Goal: Ask a question

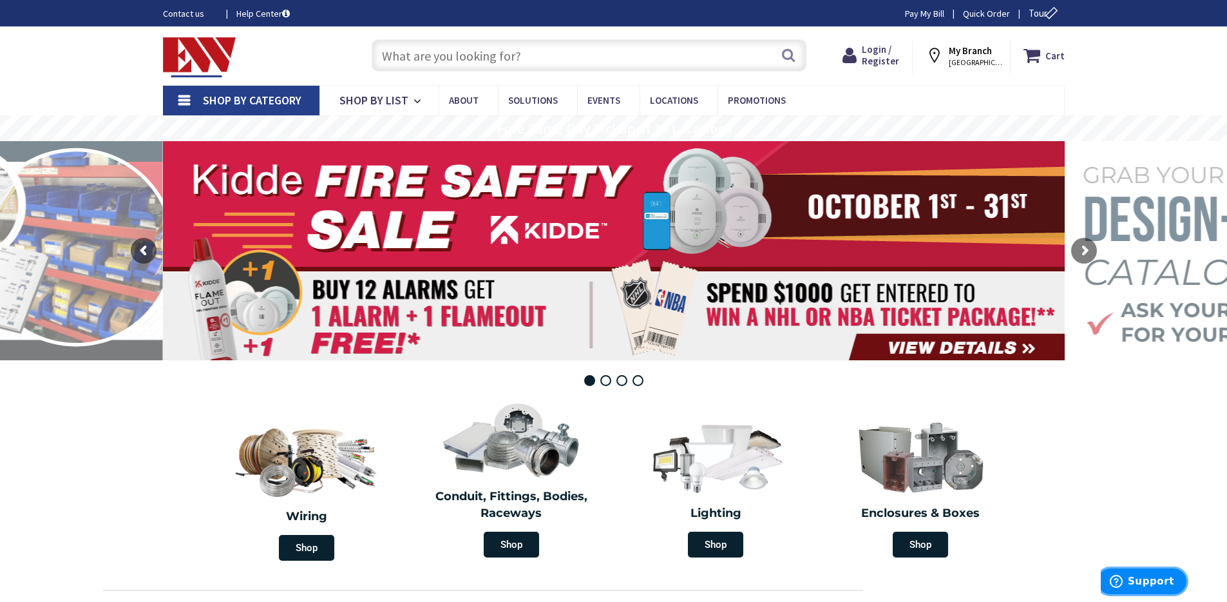
click at [1151, 580] on span "Support" at bounding box center [1151, 581] width 46 height 12
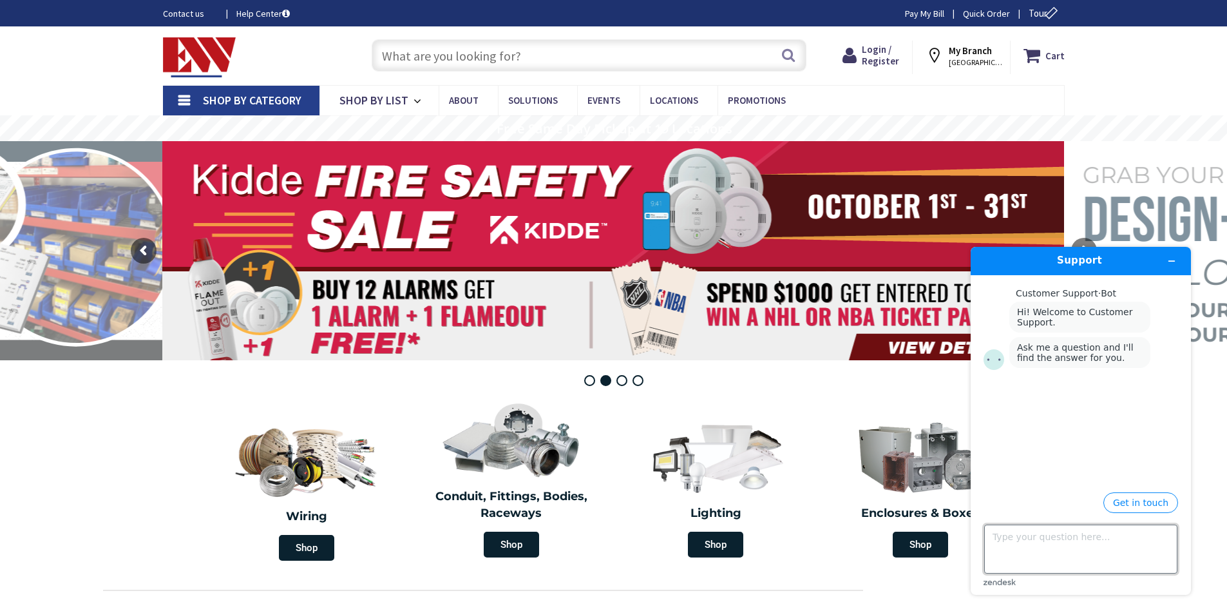
click at [1033, 543] on textarea "Type your question here..." at bounding box center [1081, 548] width 193 height 49
drag, startPoint x: 1021, startPoint y: 551, endPoint x: 1021, endPoint y: 538, distance: 12.9
click at [1021, 538] on textarea "Hello. What's the most popular meter main" at bounding box center [1081, 548] width 193 height 49
click at [1063, 537] on textarea "Hello. What's the most popular mete main" at bounding box center [1081, 548] width 193 height 49
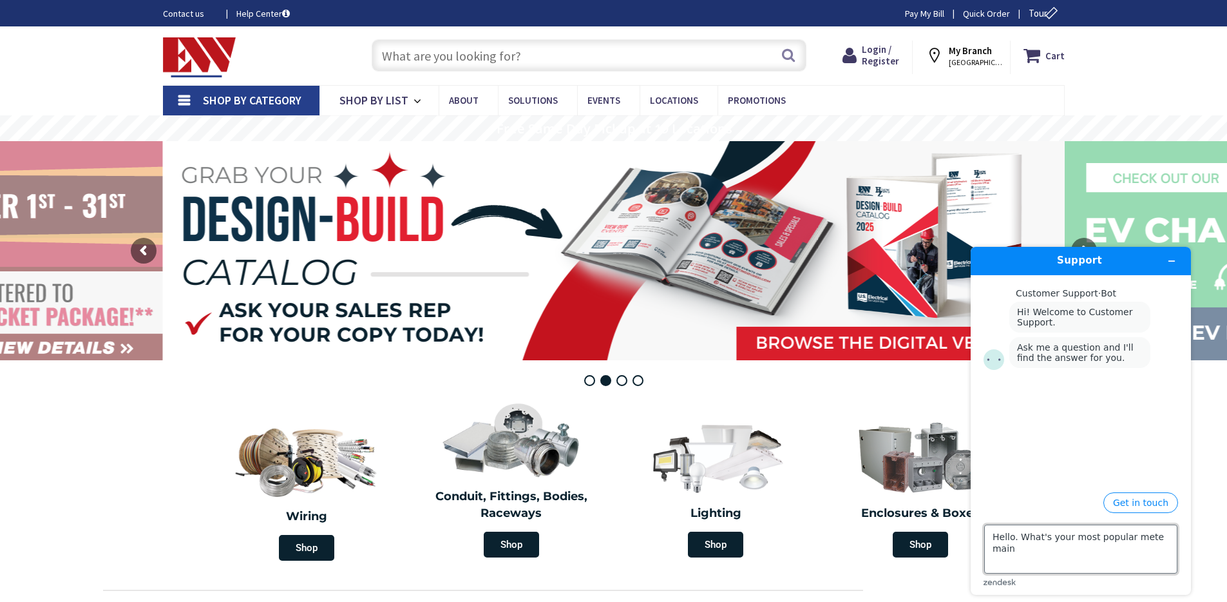
click at [1146, 538] on textarea "Hello. What's your most popular mete main" at bounding box center [1081, 548] width 193 height 49
click at [1150, 538] on textarea "Hello. What's your most popular mete main" at bounding box center [1081, 548] width 193 height 49
click at [1044, 551] on textarea "Hello. What's your most popular meter main" at bounding box center [1081, 548] width 193 height 49
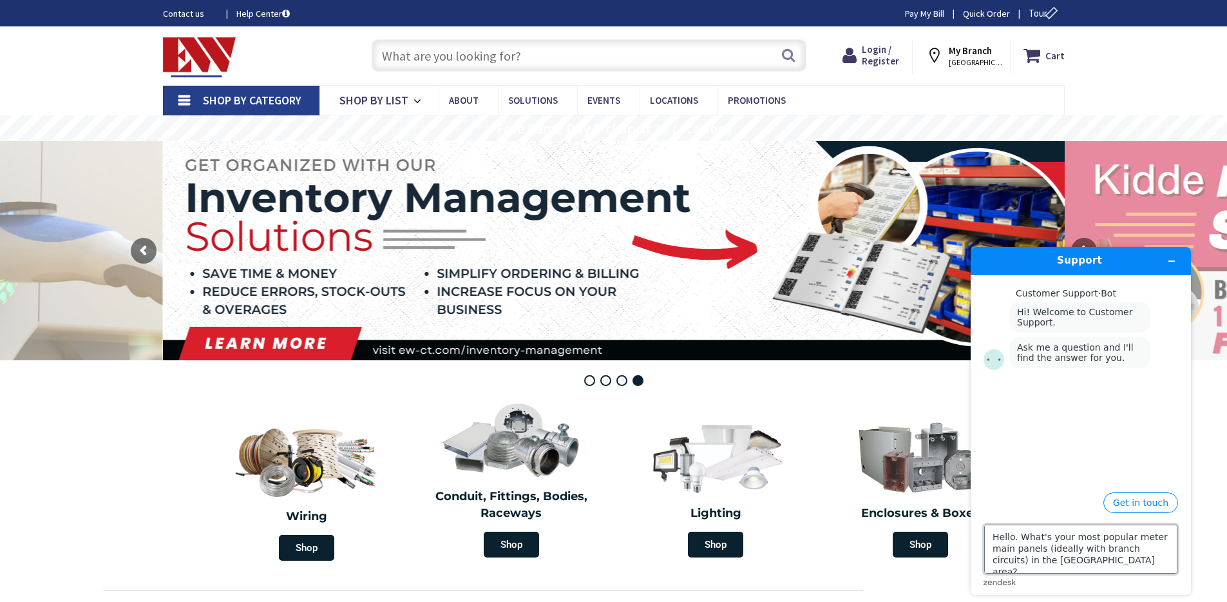
type textarea "Hello. What's your most popular meter main panels (ideally with branch circuits…"
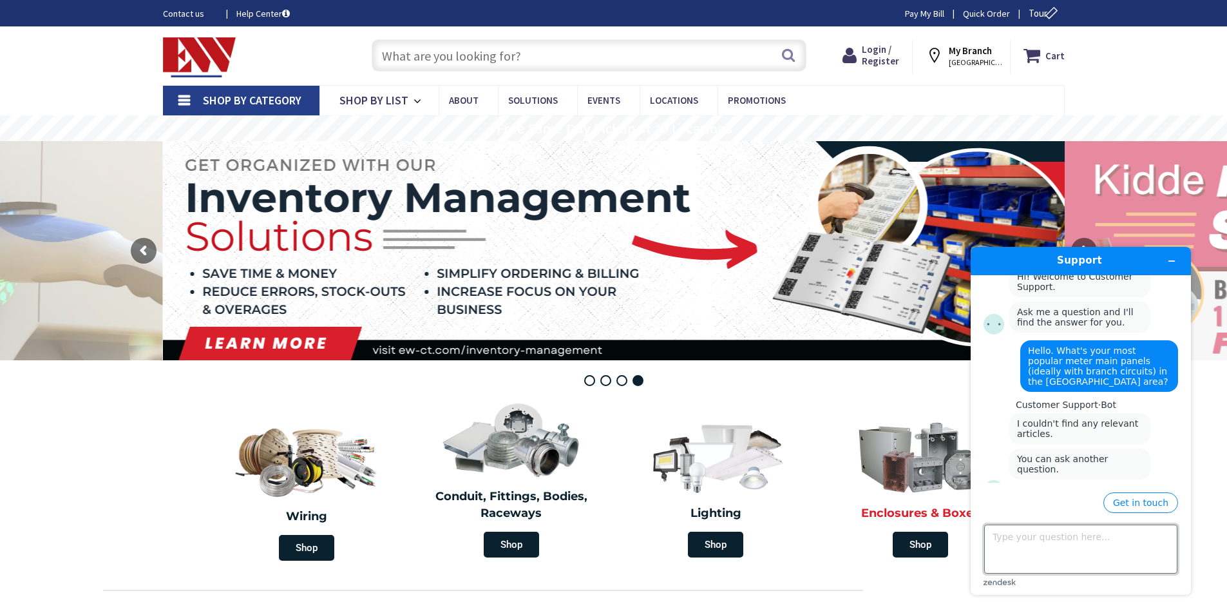
scroll to position [61, 0]
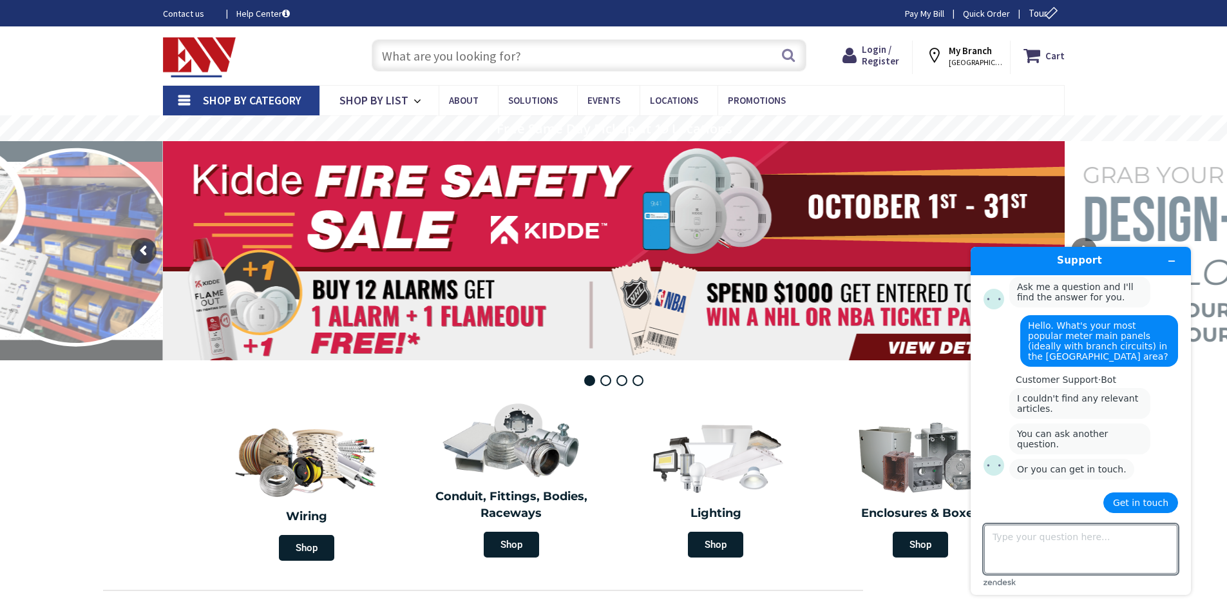
click at [1140, 507] on button "Get in touch" at bounding box center [1141, 502] width 75 height 21
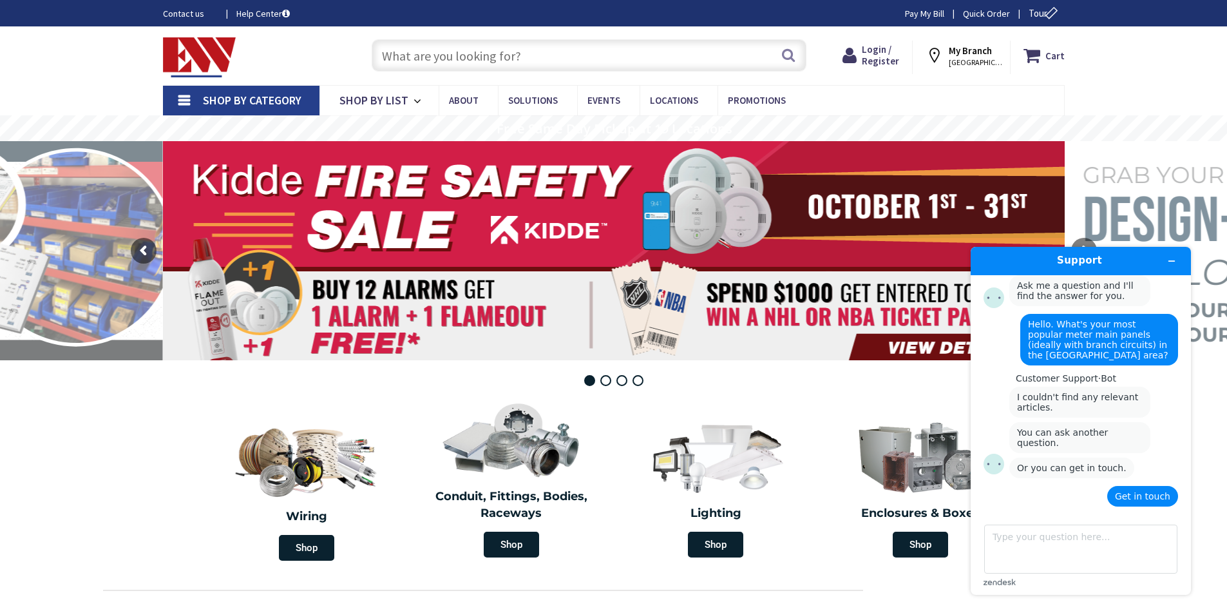
scroll to position [142, 0]
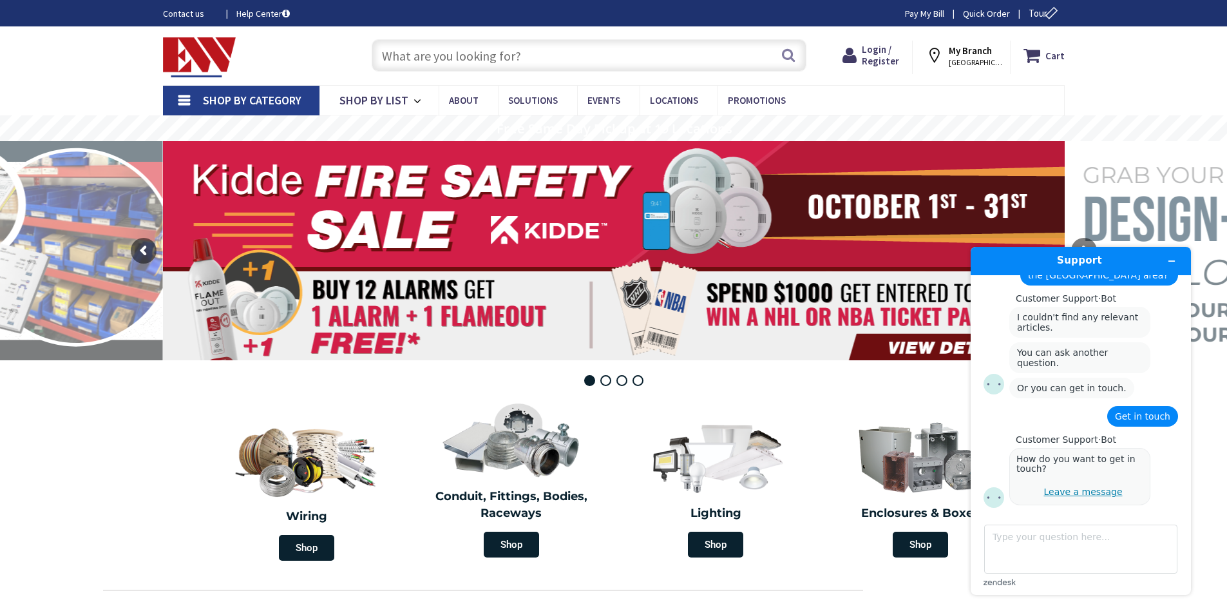
click at [1101, 488] on div "Leave a message" at bounding box center [1083, 491] width 79 height 10
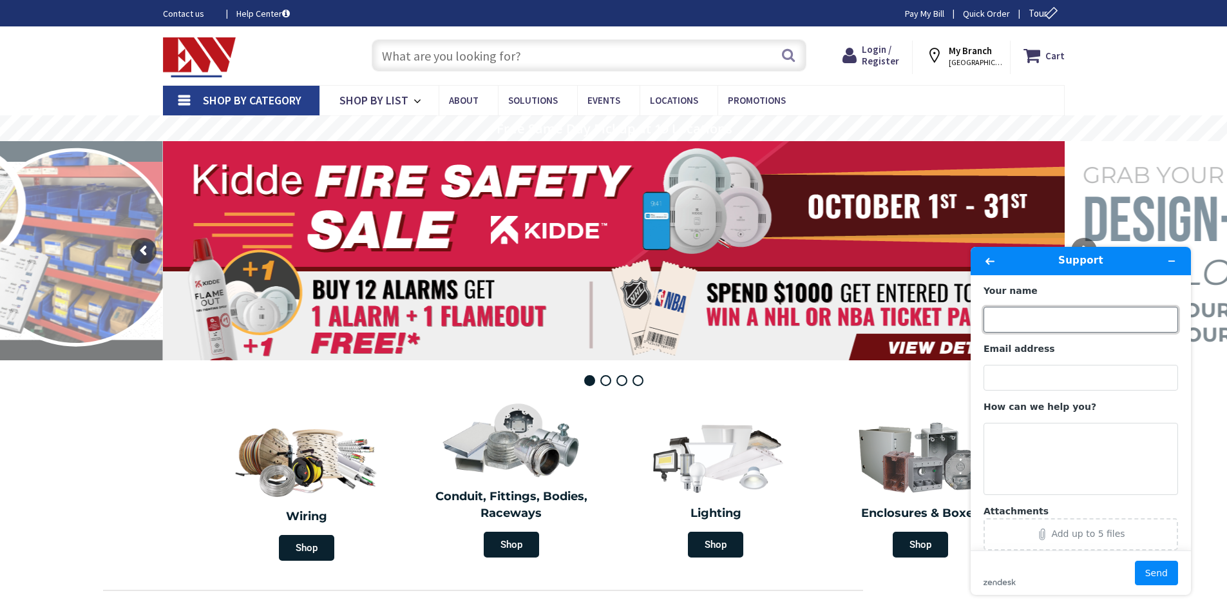
click at [1015, 311] on input "Your name" at bounding box center [1081, 320] width 195 height 26
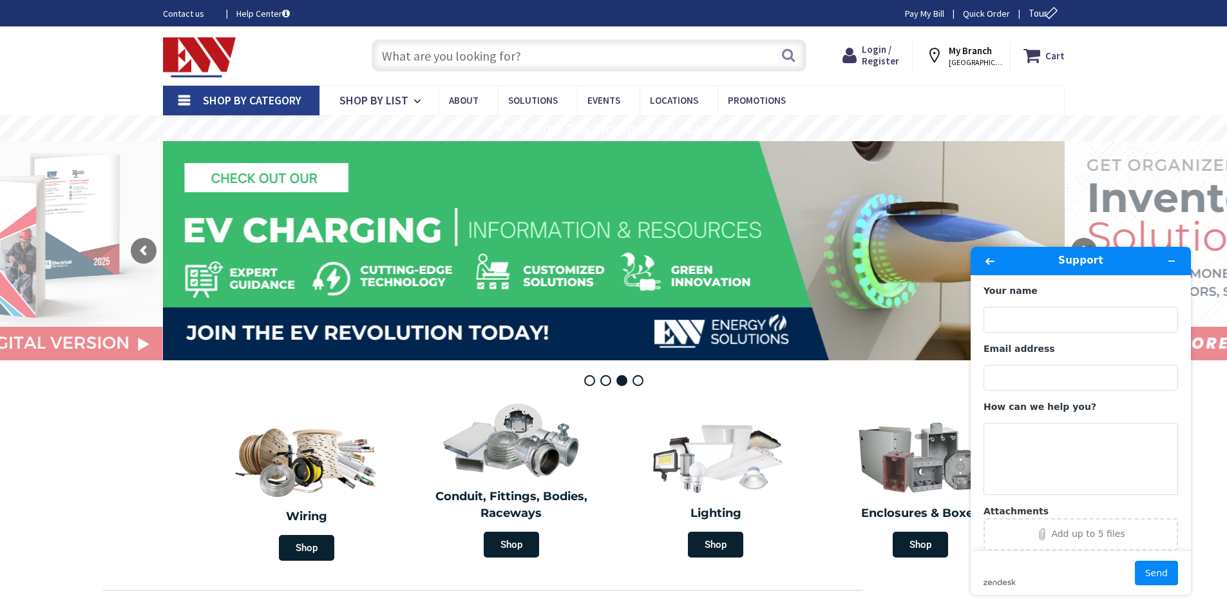
click at [980, 398] on main "Your name Email address How can we help you? Attachments Add up to 5 files" at bounding box center [1082, 412] width 211 height 275
click at [1022, 322] on input "Your name" at bounding box center [1081, 320] width 195 height 26
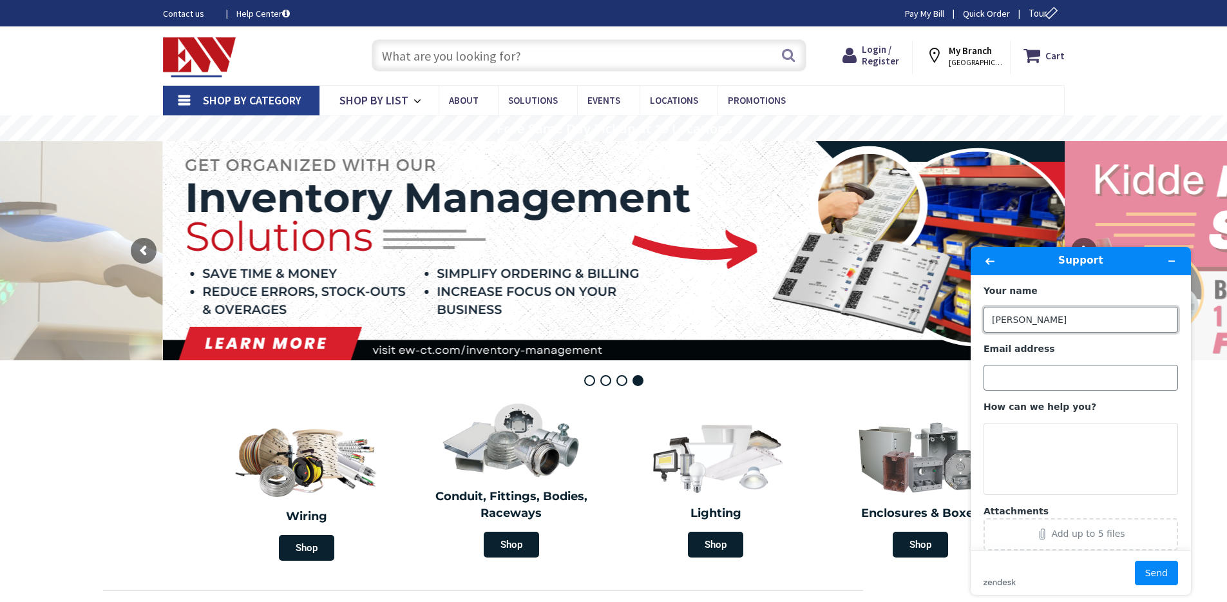
type input "Joe"
click at [1090, 380] on input "Email address" at bounding box center [1081, 378] width 195 height 26
type input "jcmartinez87@gmail.com"
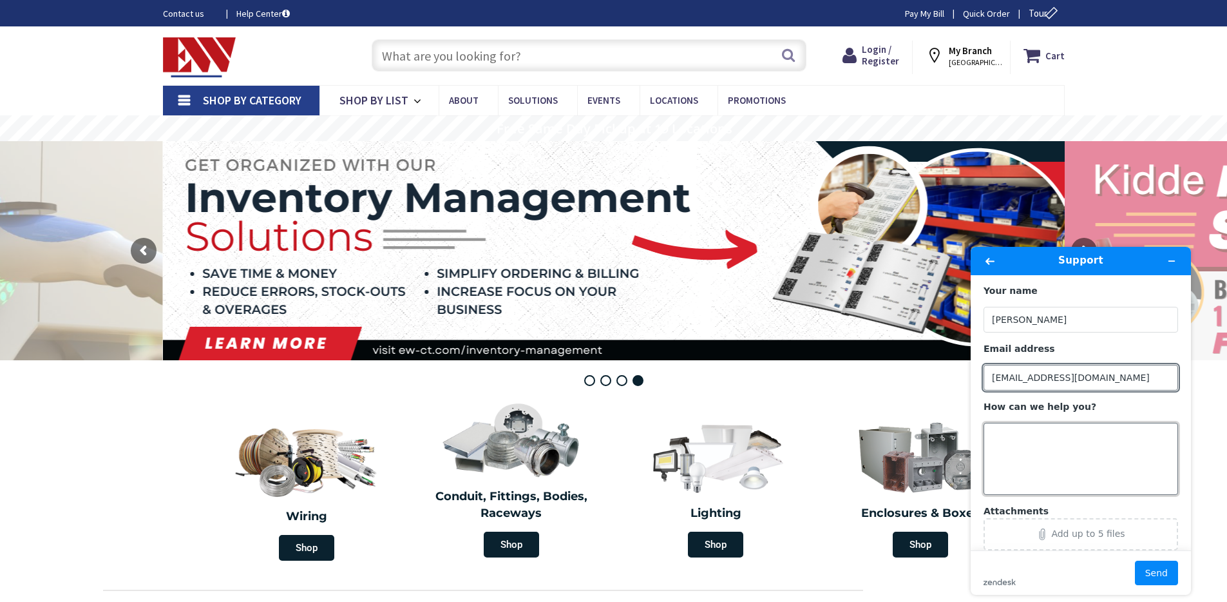
click at [1064, 456] on textarea "How can we help you?" at bounding box center [1081, 459] width 195 height 72
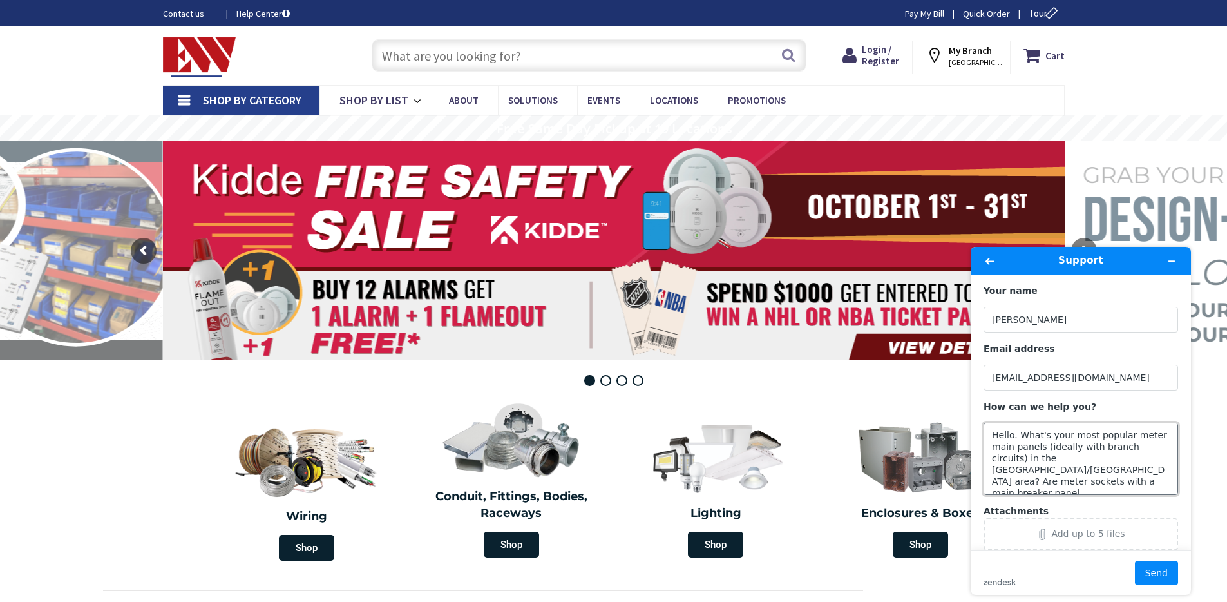
click at [1019, 432] on textarea "Hello. What's your most popular meter main panels (ideally with branch circuits…" at bounding box center [1081, 459] width 195 height 72
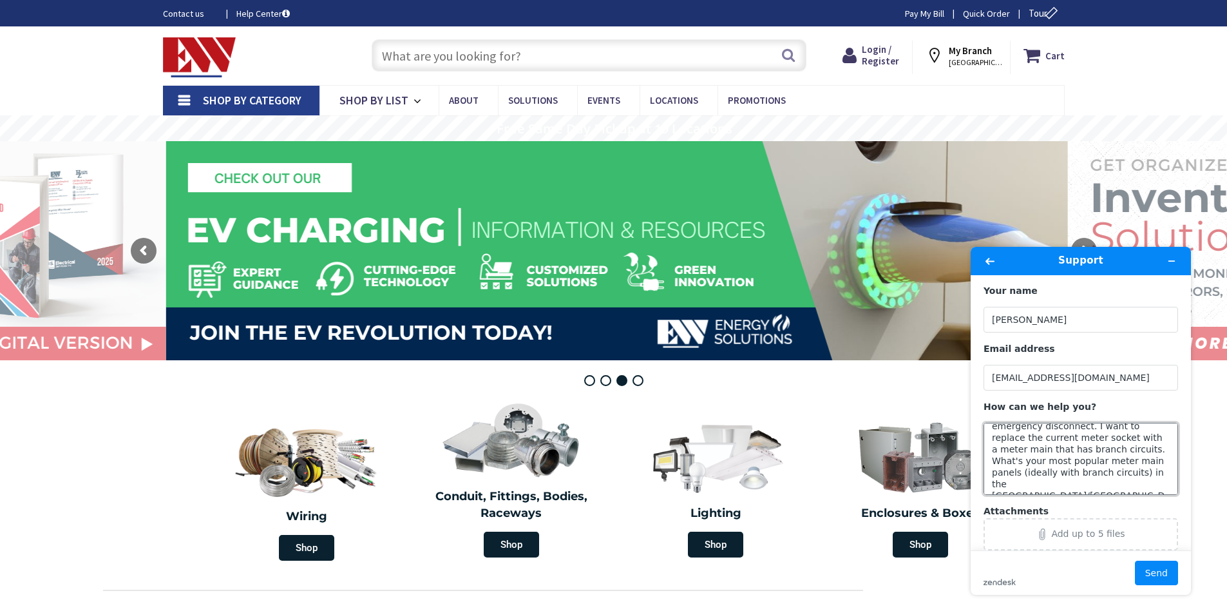
scroll to position [36, 0]
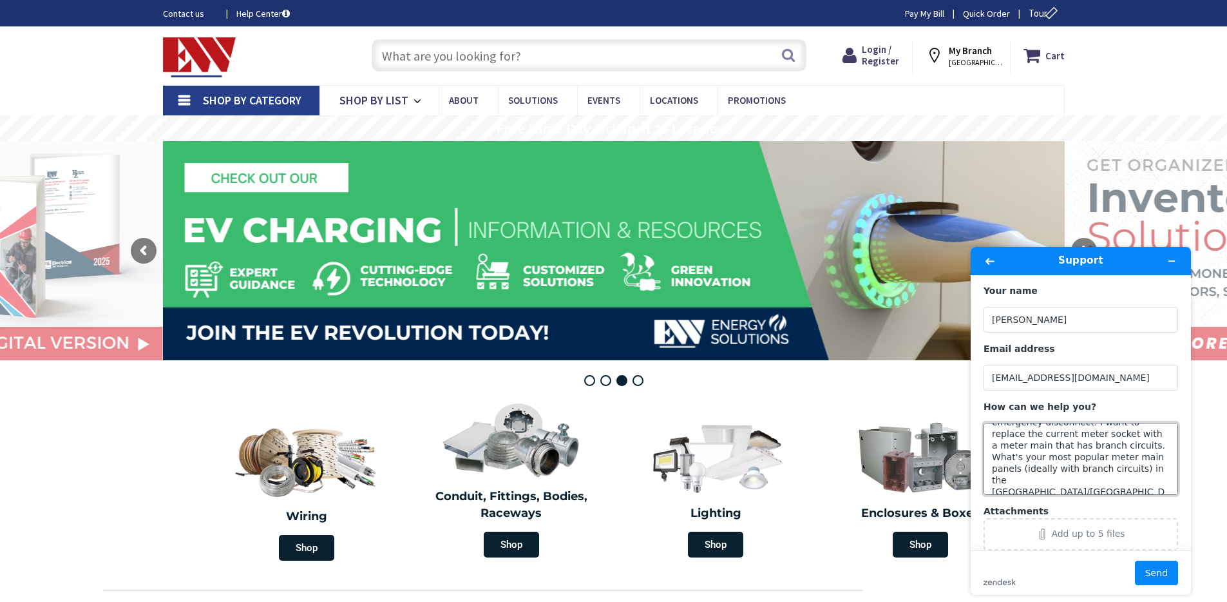
drag, startPoint x: 1139, startPoint y: 482, endPoint x: 1025, endPoint y: 457, distance: 117.4
click at [1025, 457] on textarea "Hello. I'm looking to update an underground service setup with and emergency di…" at bounding box center [1081, 459] width 195 height 72
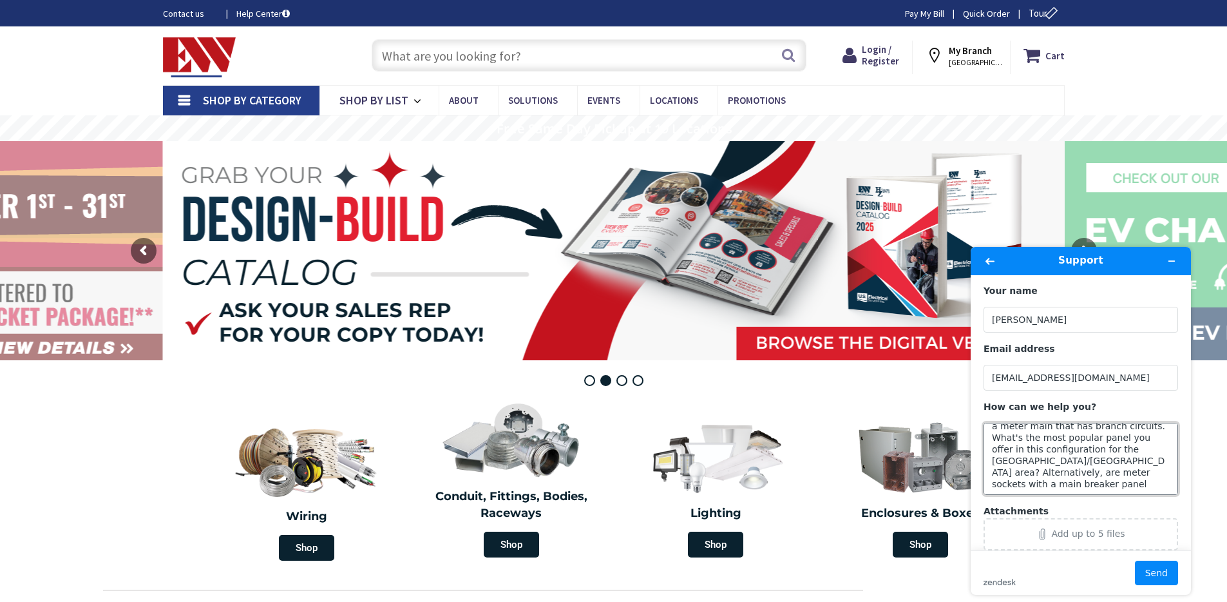
scroll to position [58, 0]
click at [1037, 482] on textarea "Hello. I'm looking to update an underground service setup with and emergency di…" at bounding box center [1081, 459] width 195 height 72
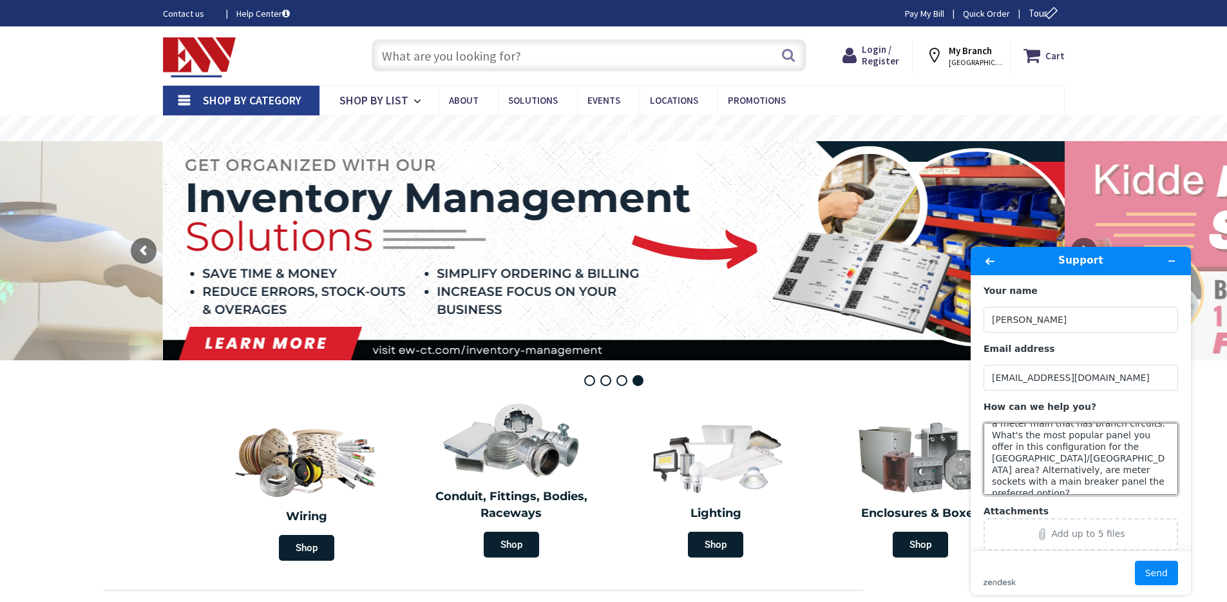
click at [1095, 460] on textarea "Hello. I'm looking to update an underground service setup with and emergency di…" at bounding box center [1081, 459] width 195 height 72
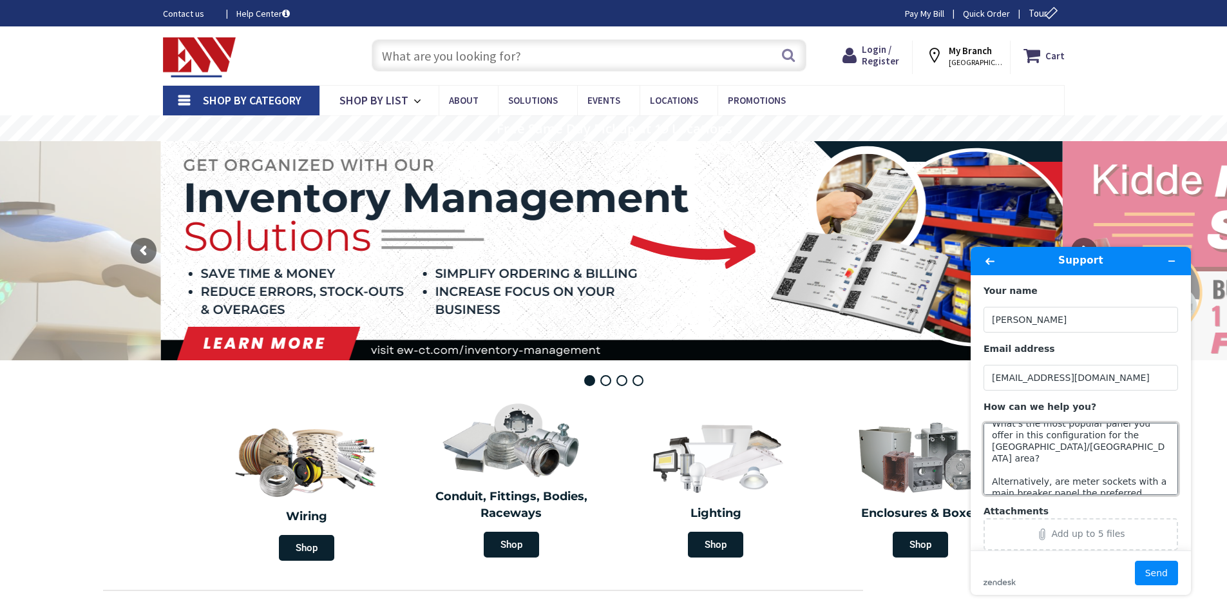
scroll to position [81, 0]
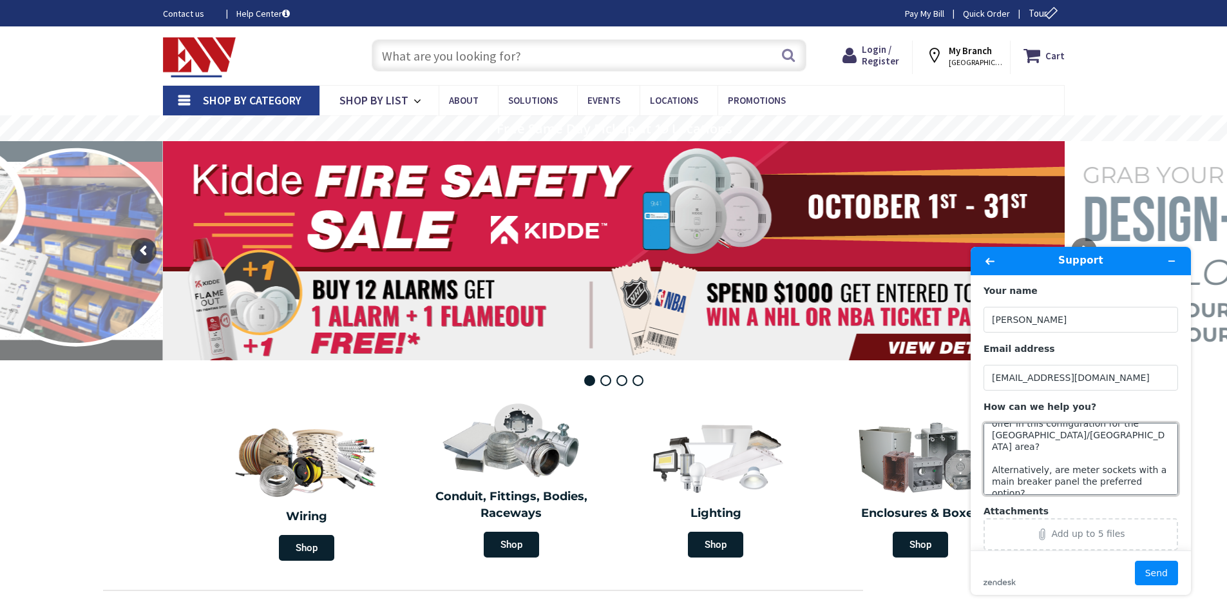
click at [1053, 485] on textarea "Hello. I'm looking to update an underground service setup with and emergency di…" at bounding box center [1081, 459] width 195 height 72
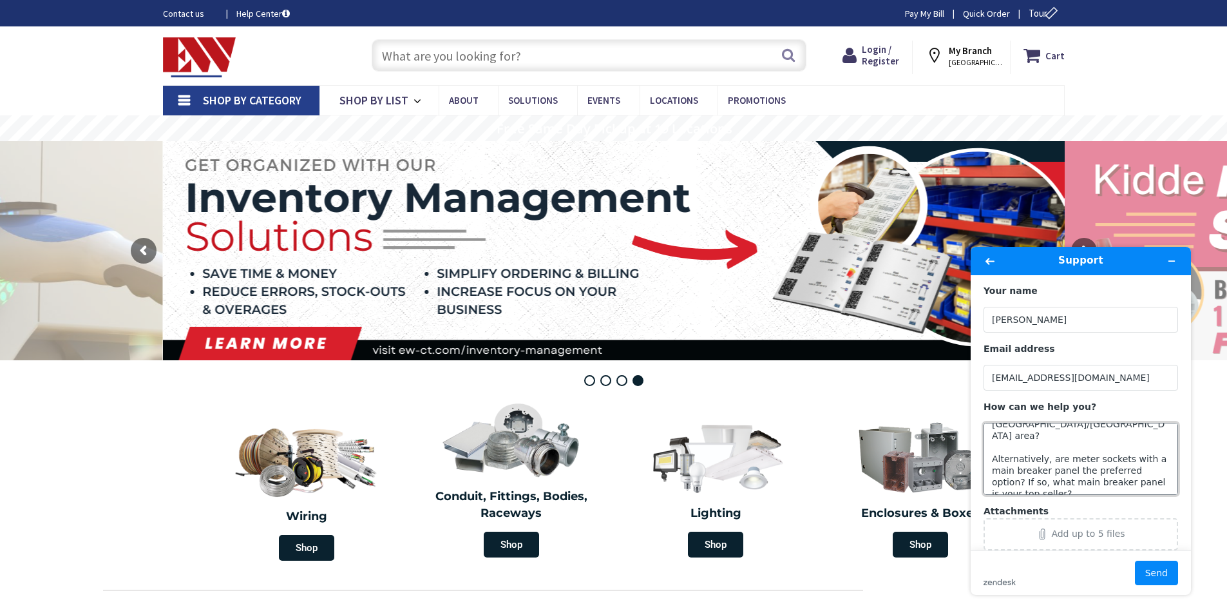
scroll to position [0, 0]
click at [1015, 435] on textarea "Hello. I'm looking to update an underground service setup with and emergency di…" at bounding box center [1081, 459] width 195 height 72
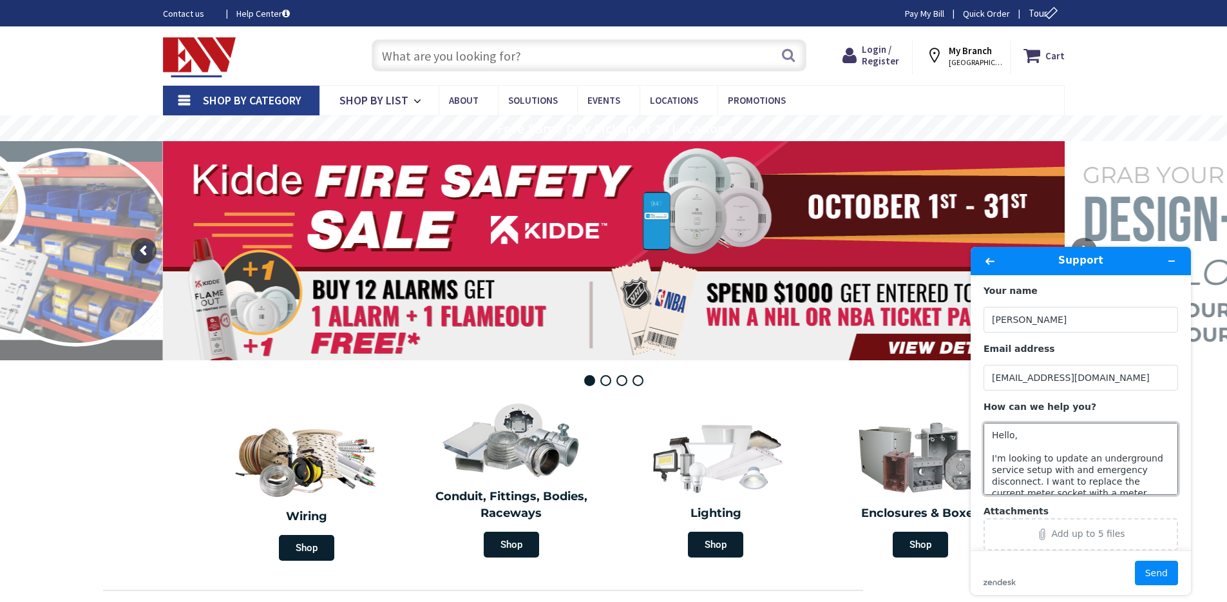
click at [1084, 472] on textarea "Hello, I'm looking to update an underground service setup with and emergency di…" at bounding box center [1081, 459] width 195 height 72
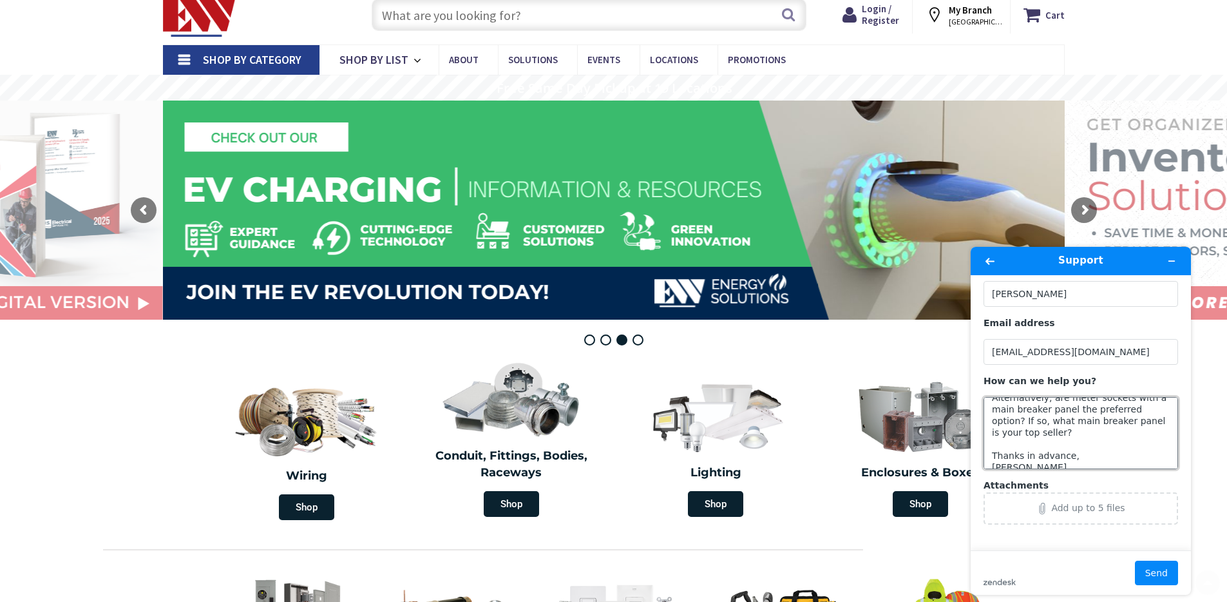
scroll to position [293, 0]
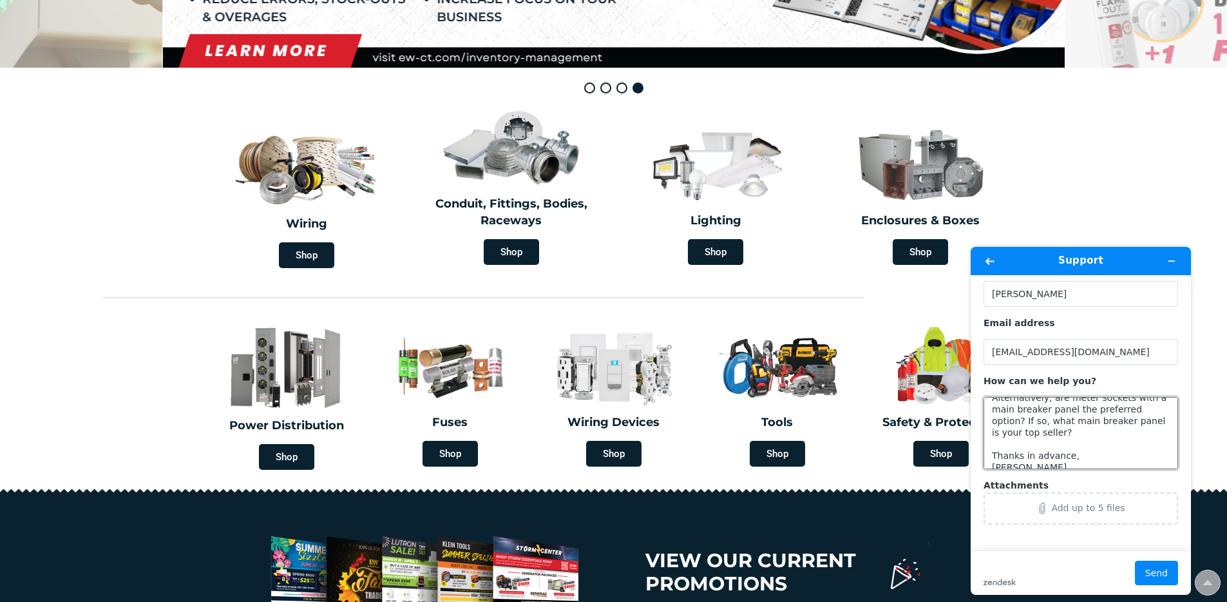
type textarea "Hello, I'm looking to update an underground service setup with an emergency dis…"
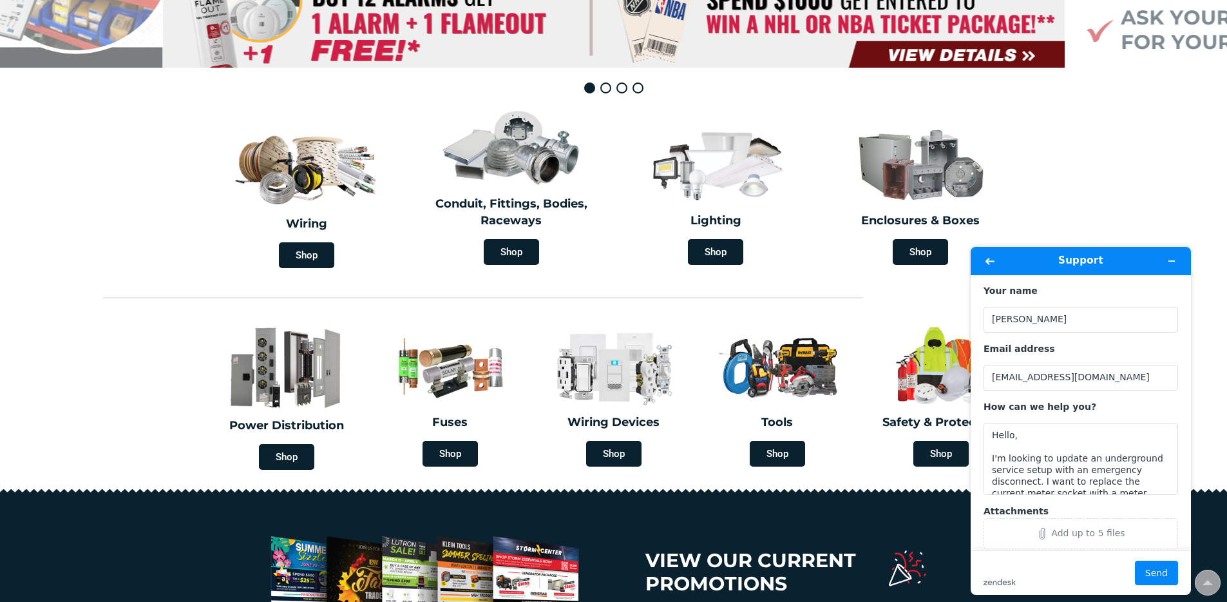
scroll to position [151, 0]
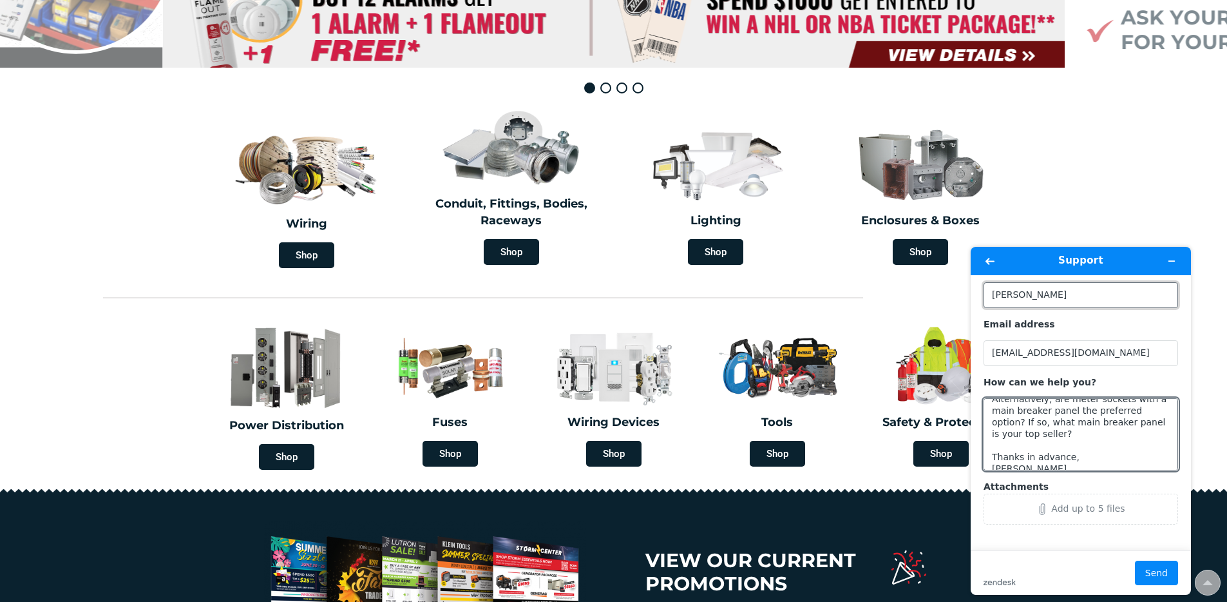
click at [1017, 302] on input "Joe" at bounding box center [1081, 295] width 195 height 26
type input "Jimmy"
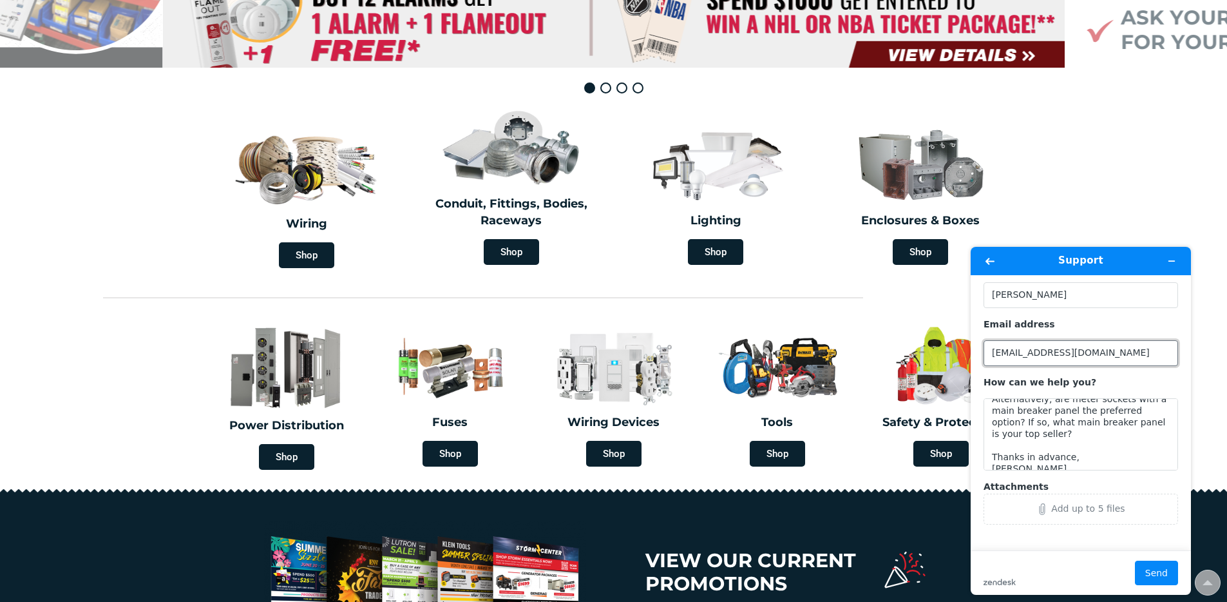
drag, startPoint x: 1046, startPoint y: 352, endPoint x: 1898, endPoint y: 588, distance: 883.9
click at [961, 352] on html "Support Your name Jimmy Email address jcmartinez87@gmail.com How can we help yo…" at bounding box center [1081, 420] width 241 height 369
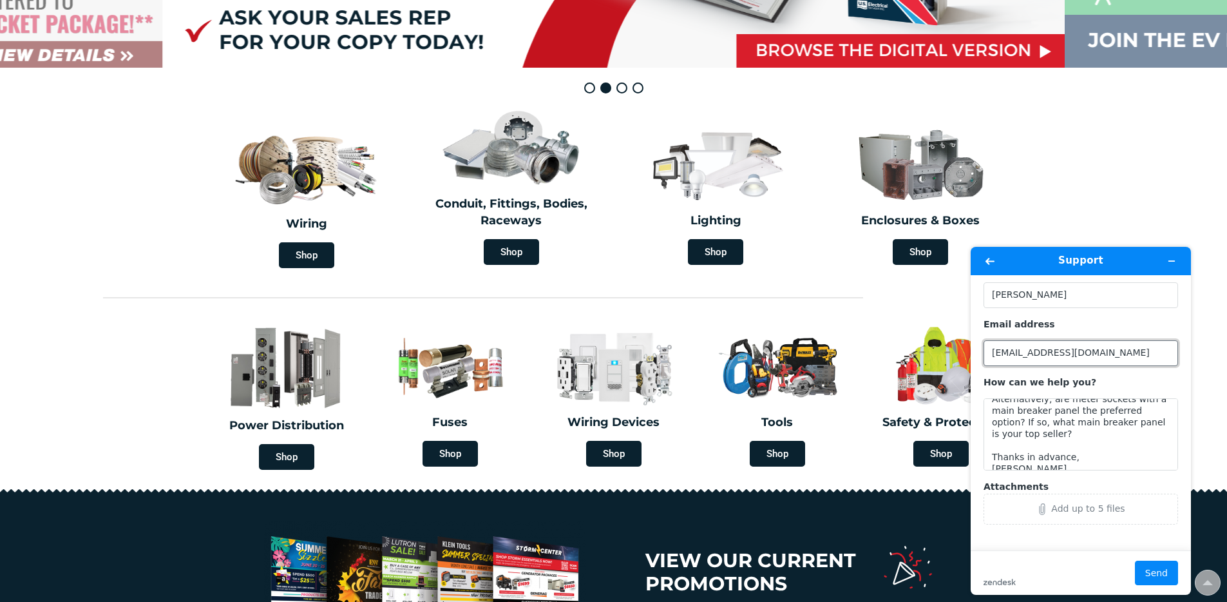
type input "acadiansparks@gmail.com"
click at [1138, 381] on div "How can we help you?" at bounding box center [1081, 382] width 195 height 13
click at [1138, 398] on textarea "Hello, I'm looking to update an underground service setup with an emergency dis…" at bounding box center [1081, 434] width 195 height 72
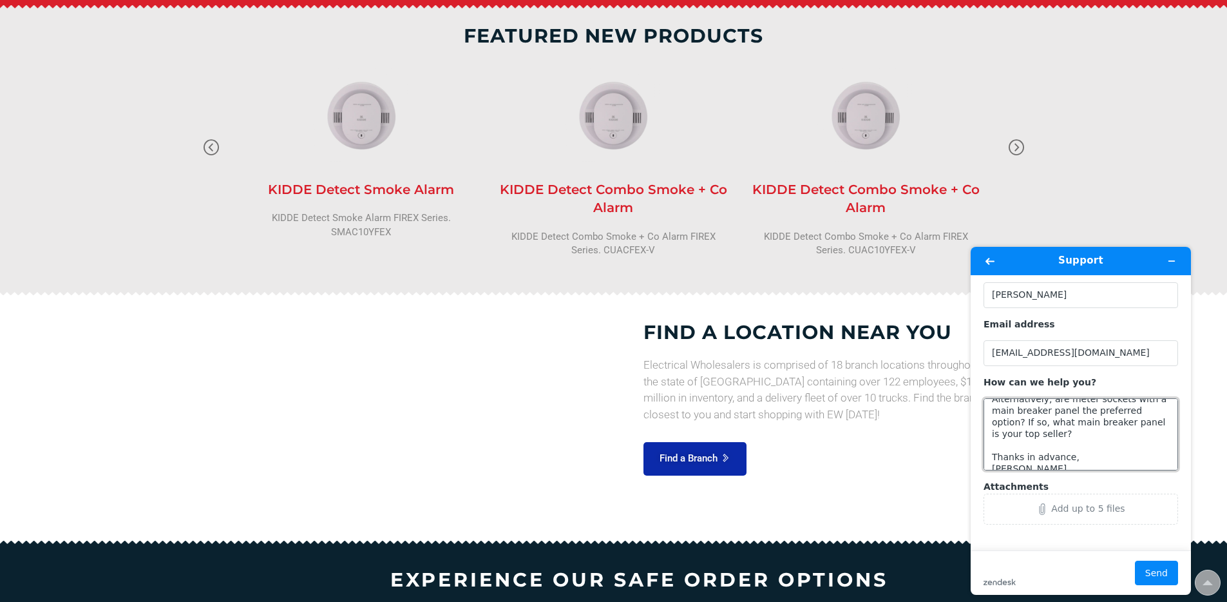
scroll to position [1293, 0]
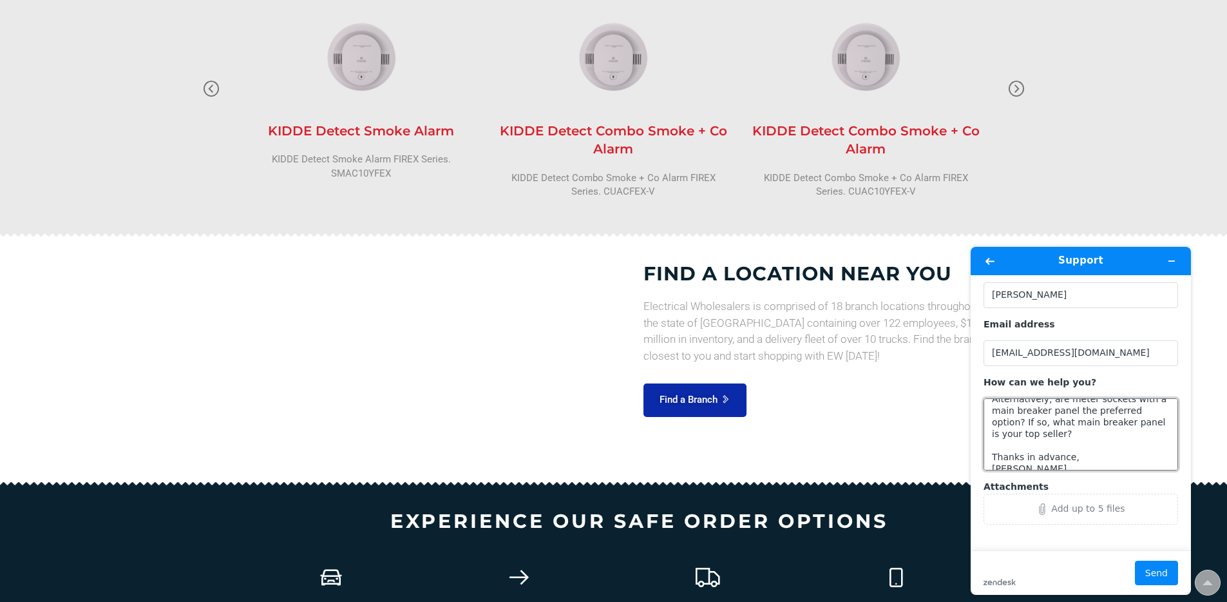
click at [1010, 457] on textarea "Hello, I'm looking to update an underground service setup with an emergency dis…" at bounding box center [1081, 434] width 195 height 72
type textarea "Hello, I'm looking to update an underground service setup with an emergency dis…"
click at [1154, 571] on button "Send" at bounding box center [1156, 573] width 43 height 24
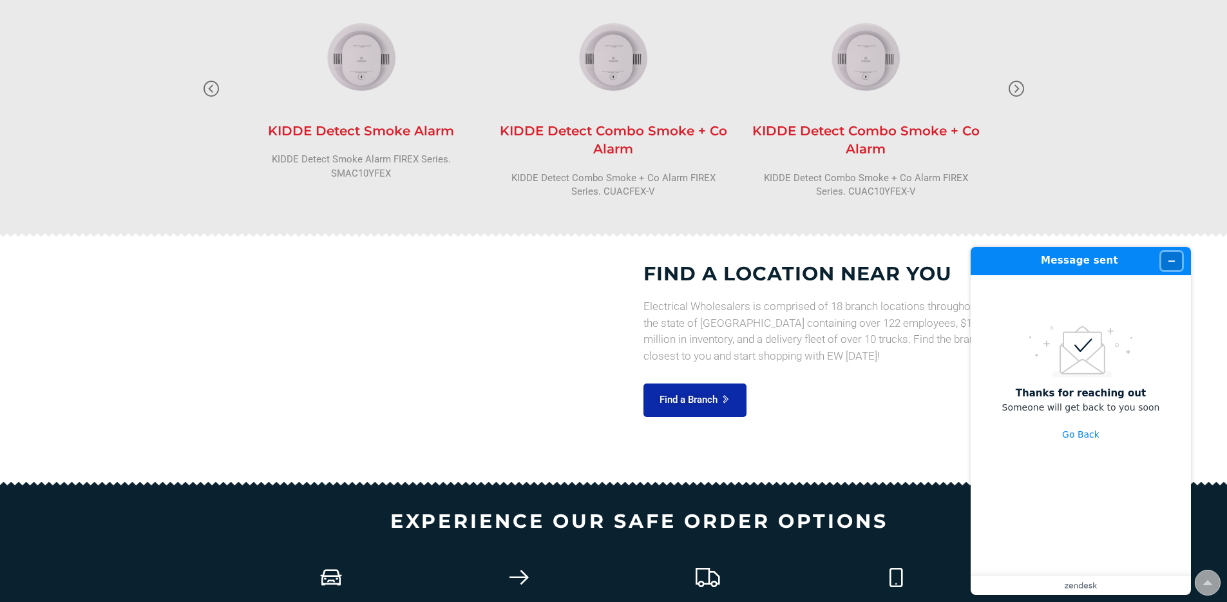
click at [1171, 258] on icon "Minimize widget" at bounding box center [1172, 260] width 9 height 9
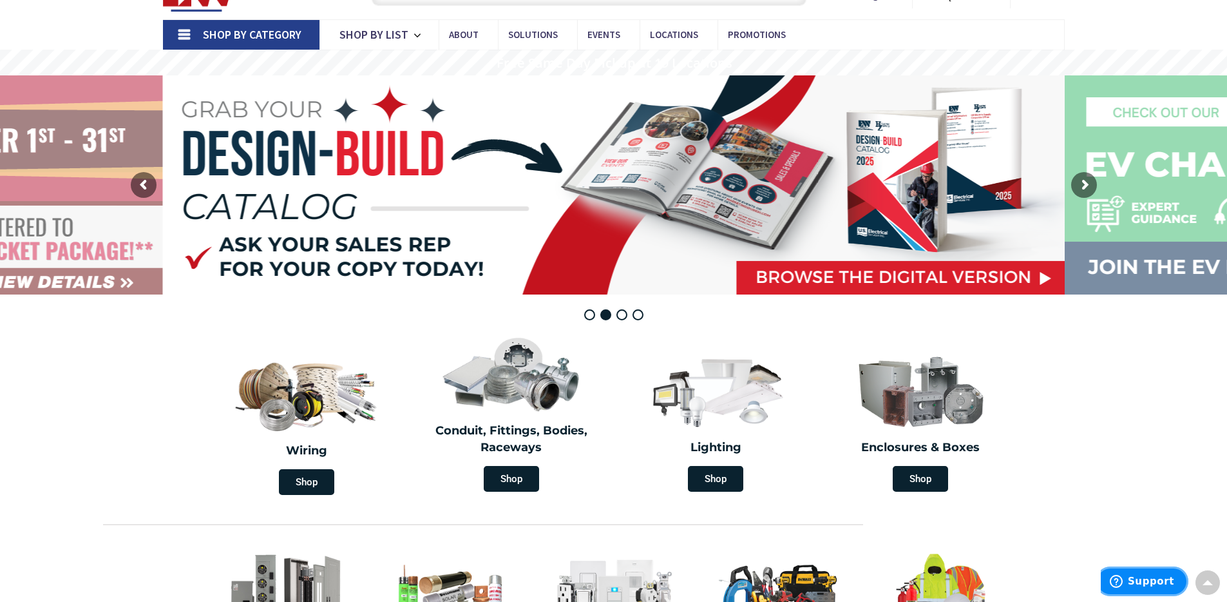
scroll to position [0, 0]
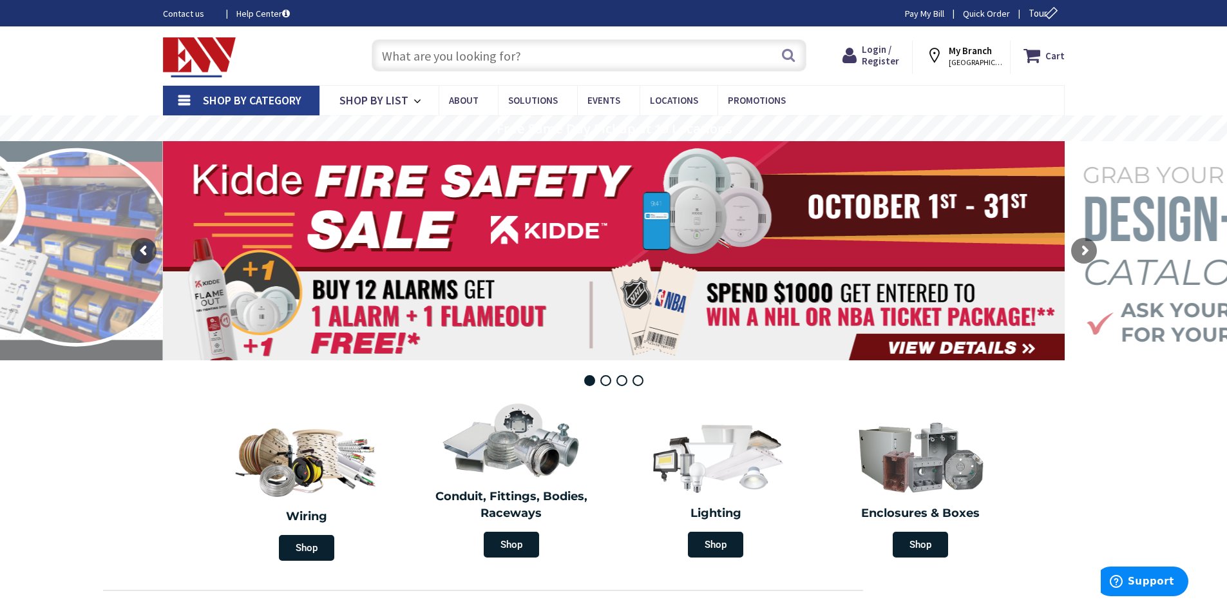
click at [191, 14] on link "Contact us" at bounding box center [189, 13] width 53 height 13
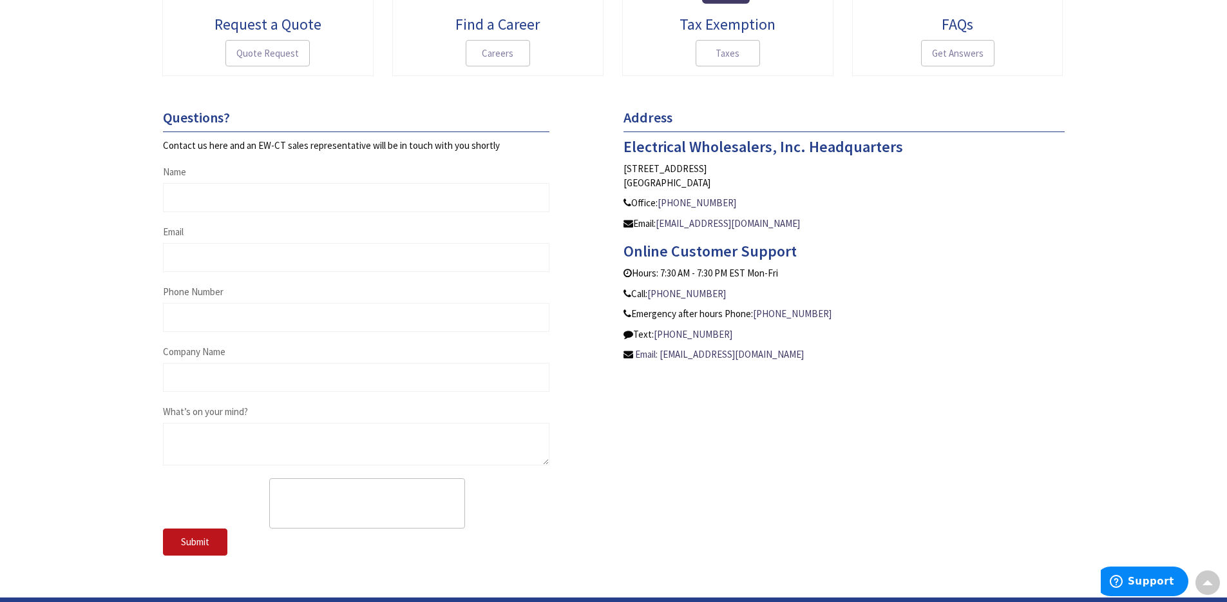
scroll to position [433, 0]
